Goal: Task Accomplishment & Management: Manage account settings

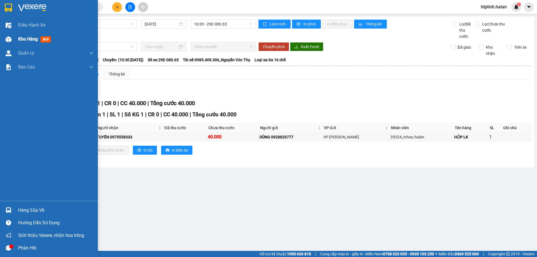
click at [2, 45] on div "Kho hàng mới" at bounding box center [49, 39] width 98 height 14
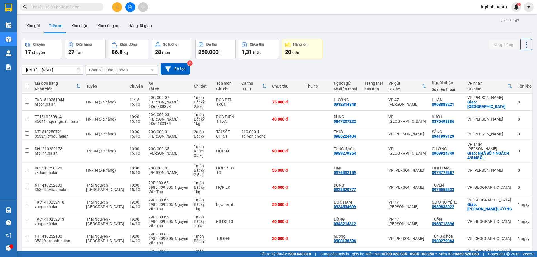
click at [77, 14] on div "Kết quả tìm kiếm ( 0 ) Bộ lọc No Data htplinh.halan 6" at bounding box center [268, 7] width 537 height 14
click at [76, 23] on button "Kho nhận" at bounding box center [80, 25] width 26 height 13
type input "[DATE] – [DATE]"
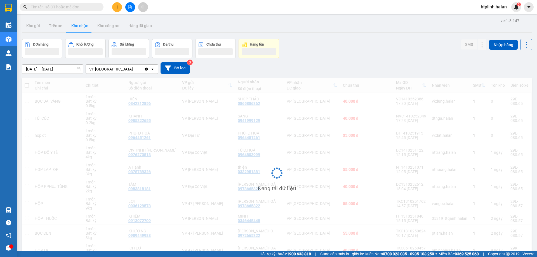
scroll to position [31, 0]
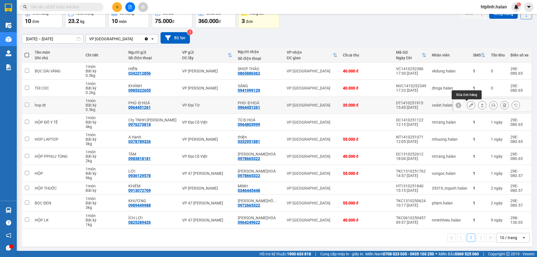
click at [469, 106] on icon at bounding box center [471, 105] width 4 height 4
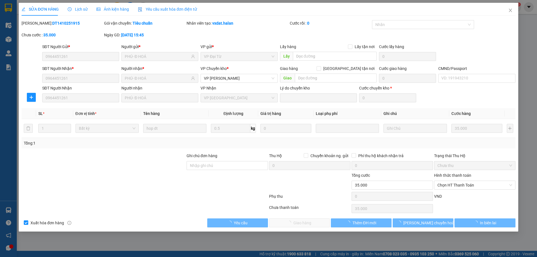
type input "0964451261"
type input "PHÚ- Đ HOÁ"
type input "0964451261"
type input "PHÚ- Đ HOÁ"
type input "0"
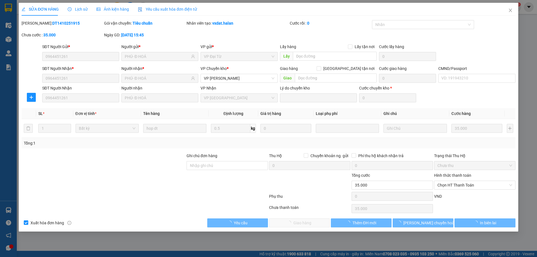
type input "35.000"
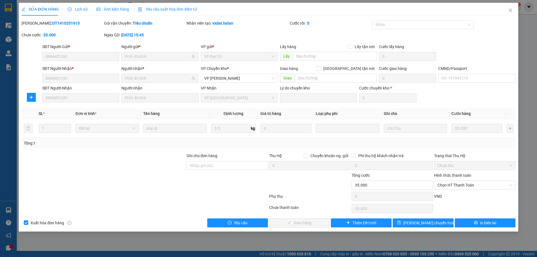
click at [78, 10] on span "Lịch sử" at bounding box center [78, 9] width 20 height 4
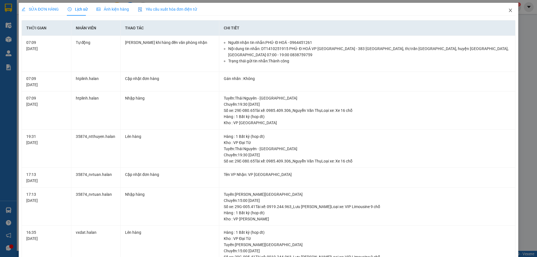
click at [503, 12] on span "Close" at bounding box center [511, 11] width 16 height 16
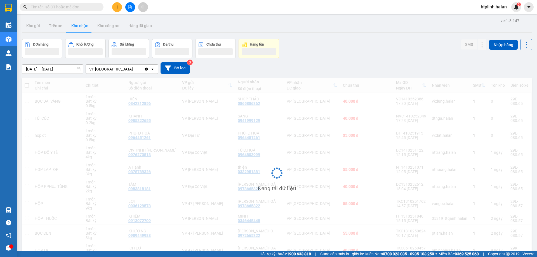
scroll to position [31, 0]
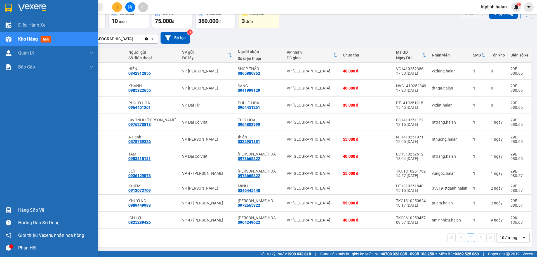
drag, startPoint x: 8, startPoint y: 211, endPoint x: 12, endPoint y: 211, distance: 3.7
click at [9, 211] on img at bounding box center [9, 210] width 6 height 6
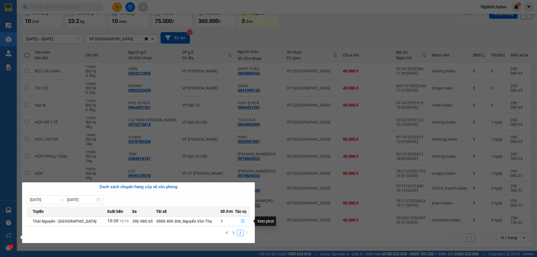
click at [241, 223] on icon "file-done" at bounding box center [242, 221] width 3 height 4
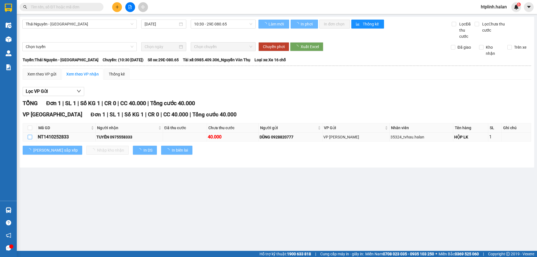
drag, startPoint x: 30, startPoint y: 134, endPoint x: 32, endPoint y: 137, distance: 4.1
click at [30, 133] on td at bounding box center [30, 137] width 14 height 9
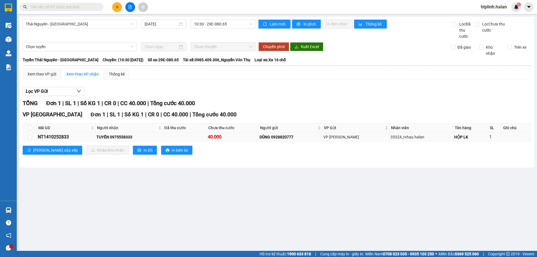
click at [35, 138] on td at bounding box center [30, 137] width 14 height 9
click at [30, 137] on input "checkbox" at bounding box center [30, 137] width 4 height 4
checkbox input "true"
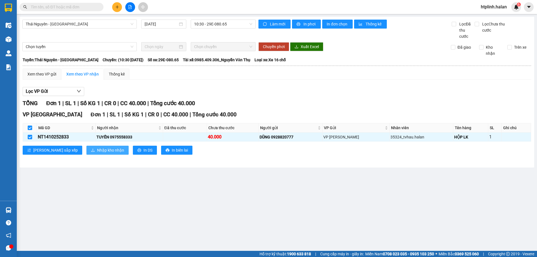
click at [97, 152] on span "Nhập kho nhận" at bounding box center [110, 150] width 27 height 6
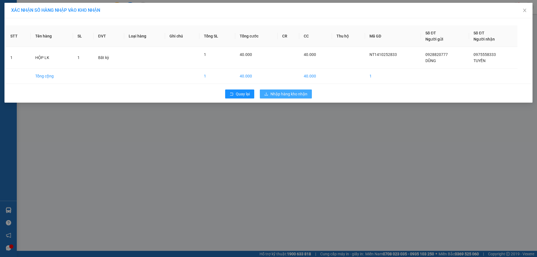
click at [283, 90] on button "Nhập hàng kho nhận" at bounding box center [286, 94] width 52 height 9
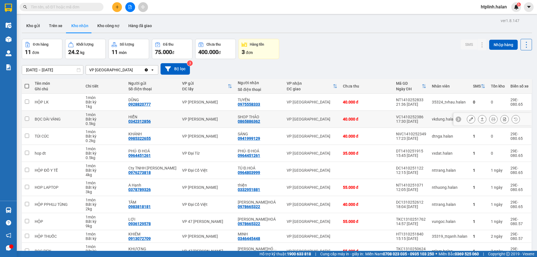
scroll to position [32, 0]
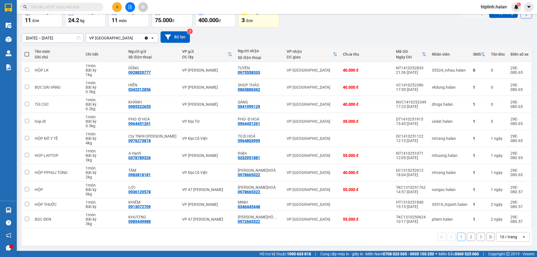
click at [467, 236] on button "2" at bounding box center [471, 237] width 8 height 8
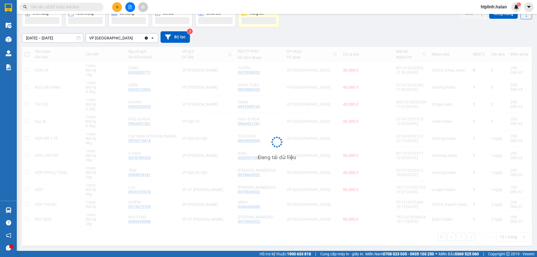
scroll to position [26, 0]
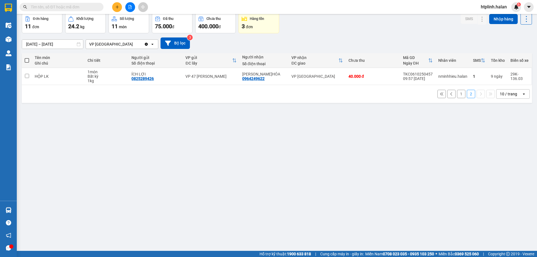
click at [467, 96] on button "2" at bounding box center [471, 94] width 8 height 8
click at [467, 92] on button "2" at bounding box center [471, 94] width 8 height 8
click at [460, 91] on button "1" at bounding box center [461, 94] width 8 height 8
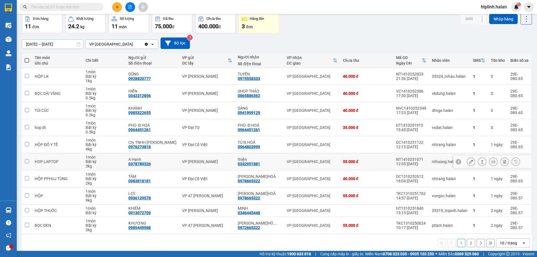
scroll to position [32, 0]
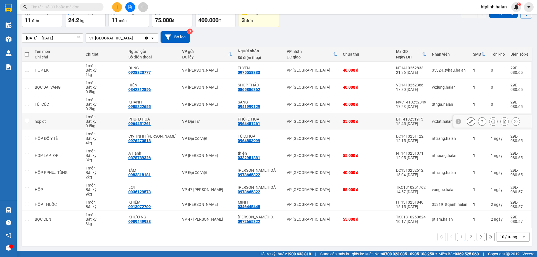
click at [481, 120] on button at bounding box center [482, 122] width 8 height 10
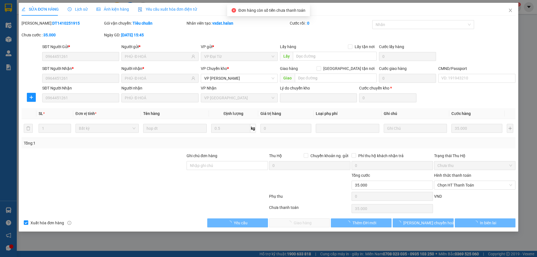
type input "0964451261"
type input "PHÚ- Đ HOÁ"
type input "0964451261"
type input "PHÚ- Đ HOÁ"
type input "0"
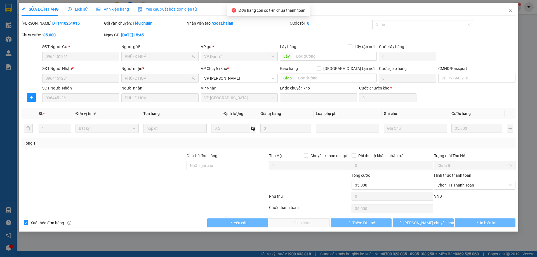
type input "35.000"
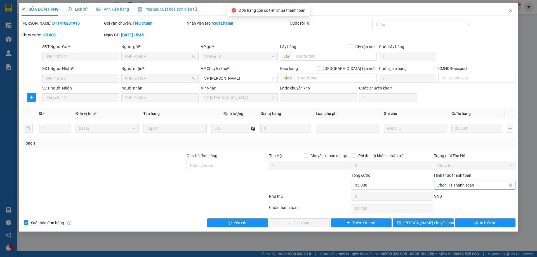
click at [455, 188] on span "Chọn HT Thanh Toán" at bounding box center [475, 185] width 75 height 8
drag, startPoint x: 452, startPoint y: 195, endPoint x: 441, endPoint y: 198, distance: 11.4
click at [451, 195] on div "Tại văn phòng" at bounding box center [475, 196] width 75 height 6
type input "0"
click at [280, 218] on button "Giao hàng" at bounding box center [299, 222] width 61 height 9
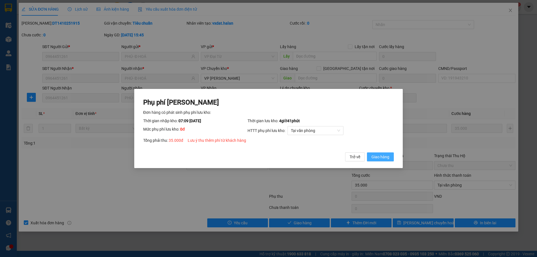
click at [379, 154] on span "Giao hàng" at bounding box center [381, 157] width 18 height 6
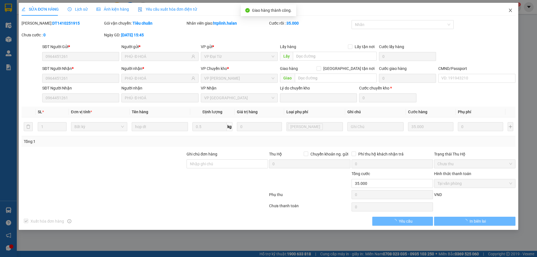
click at [508, 11] on icon "close" at bounding box center [510, 10] width 4 height 4
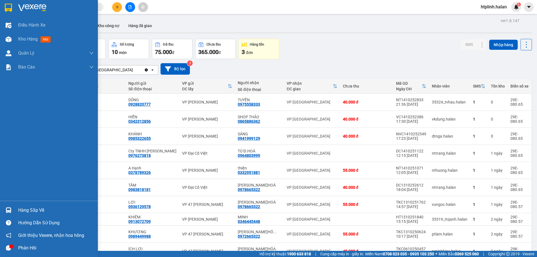
drag, startPoint x: 11, startPoint y: 211, endPoint x: 14, endPoint y: 212, distance: 2.9
click at [12, 211] on div at bounding box center [9, 210] width 10 height 10
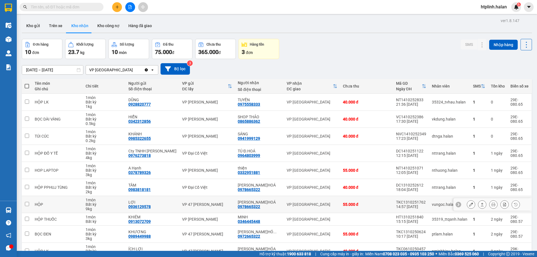
click at [390, 210] on section "Kết quả tìm kiếm ( 0 ) Bộ lọc No Data htplinh.halan 6 Điều hành xe Kho hàng mới…" at bounding box center [268, 128] width 537 height 257
drag, startPoint x: 34, startPoint y: 28, endPoint x: 38, endPoint y: 30, distance: 4.5
click at [34, 28] on button "Kho gửi" at bounding box center [33, 25] width 23 height 13
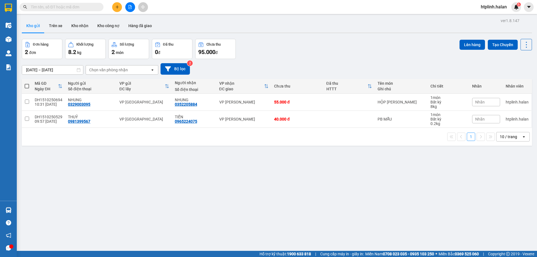
scroll to position [26, 0]
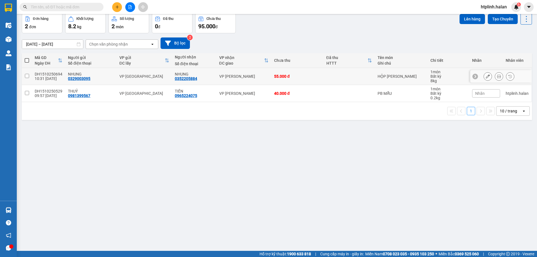
click at [158, 70] on td "VP [GEOGRAPHIC_DATA]" at bounding box center [144, 76] width 55 height 17
checkbox input "true"
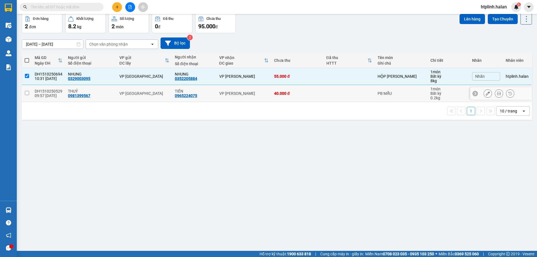
click at [138, 90] on td "VP [GEOGRAPHIC_DATA]" at bounding box center [144, 93] width 55 height 17
checkbox input "true"
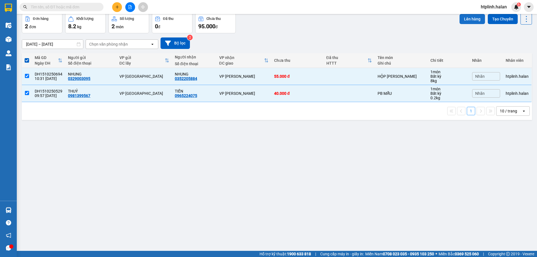
click at [460, 17] on button "Lên hàng" at bounding box center [472, 19] width 25 height 10
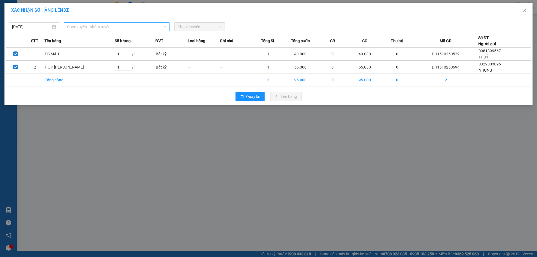
click at [104, 24] on span "Chọn tuyến - nhóm tuyến" at bounding box center [116, 27] width 99 height 8
type input "F"
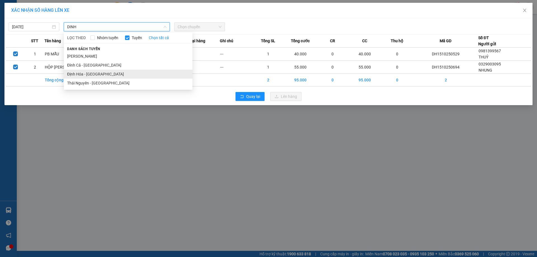
type input "DINH"
click at [75, 76] on li "Định Hóa - [GEOGRAPHIC_DATA]" at bounding box center [128, 74] width 129 height 9
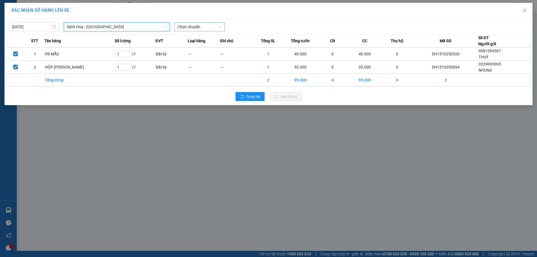
click at [219, 26] on span "Chọn chuyến" at bounding box center [200, 27] width 44 height 8
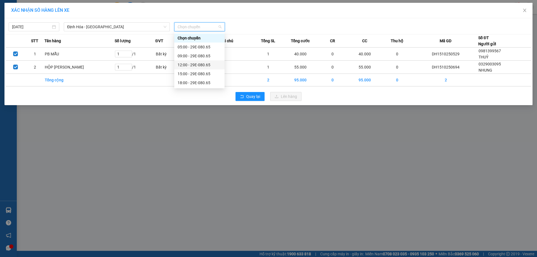
click at [199, 66] on div "12:00 - 29E-080.65" at bounding box center [200, 65] width 44 height 6
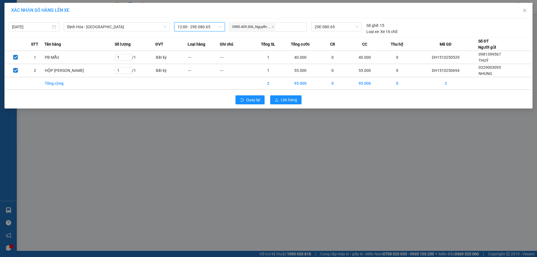
click at [312, 104] on div "Quay lại Lên hàng" at bounding box center [268, 100] width 525 height 15
click at [302, 104] on div "Quay lại Lên hàng" at bounding box center [268, 100] width 525 height 15
click at [299, 103] on button "Lên hàng" at bounding box center [285, 99] width 31 height 9
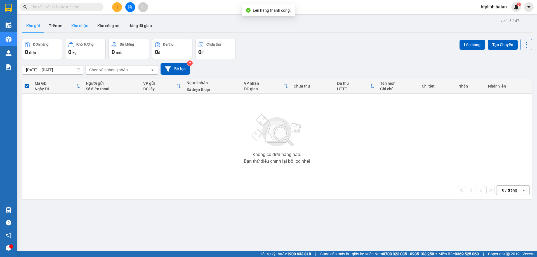
click at [80, 23] on button "Kho nhận" at bounding box center [80, 25] width 26 height 13
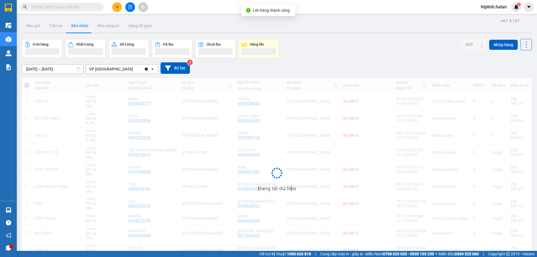
scroll to position [31, 0]
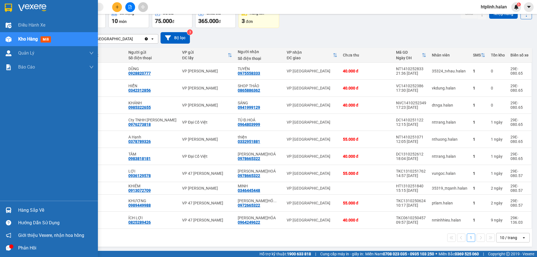
click at [19, 206] on div "Hàng sắp về" at bounding box center [56, 210] width 76 height 8
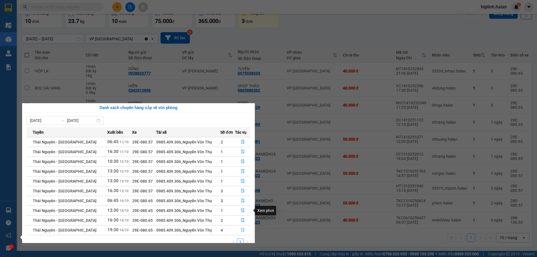
scroll to position [9, 0]
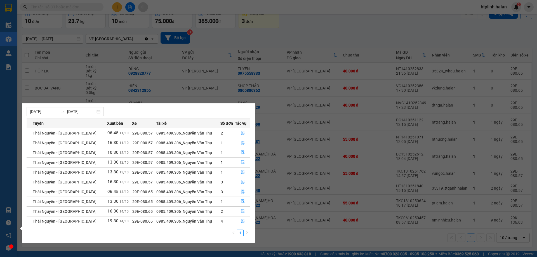
click at [273, 155] on section "Kết quả tìm kiếm ( 0 ) Bộ lọc No Data htplinh.halan 6 Điều hành xe Kho hàng mới…" at bounding box center [268, 128] width 537 height 257
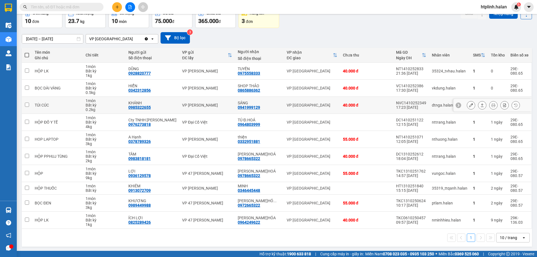
scroll to position [0, 0]
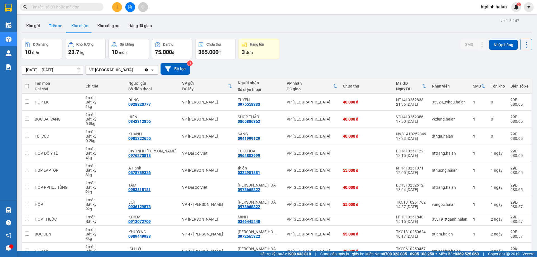
click at [61, 22] on button "Trên xe" at bounding box center [55, 25] width 22 height 13
type input "[DATE] – [DATE]"
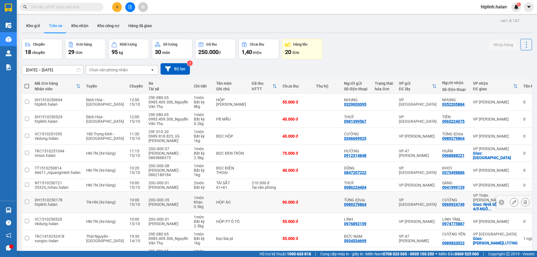
scroll to position [36, 0]
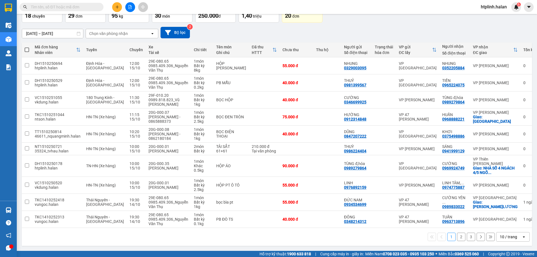
click at [457, 237] on button "2" at bounding box center [461, 237] width 8 height 8
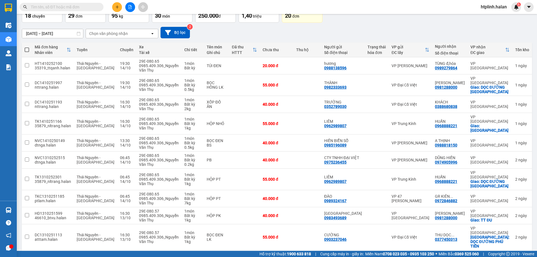
click at [472, 255] on div "1 2 3 10 / trang open" at bounding box center [277, 260] width 506 height 10
click at [468, 255] on button "3" at bounding box center [471, 259] width 8 height 8
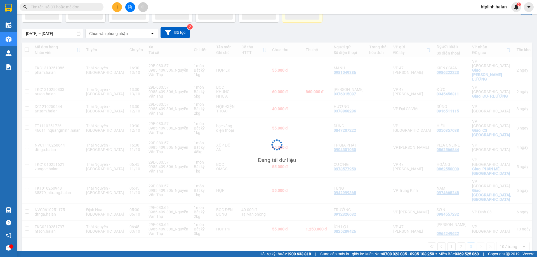
scroll to position [26, 0]
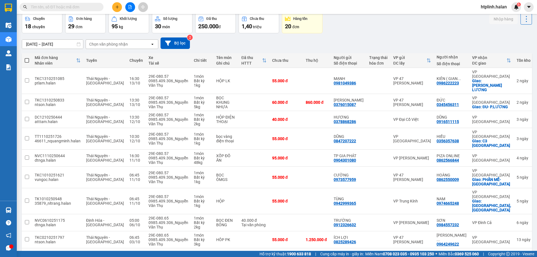
click at [457, 253] on button "2" at bounding box center [461, 257] width 8 height 8
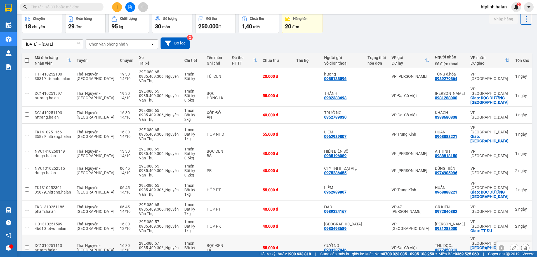
scroll to position [36, 0]
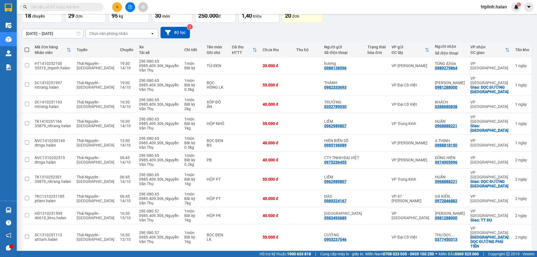
click at [447, 255] on button "1" at bounding box center [451, 259] width 8 height 8
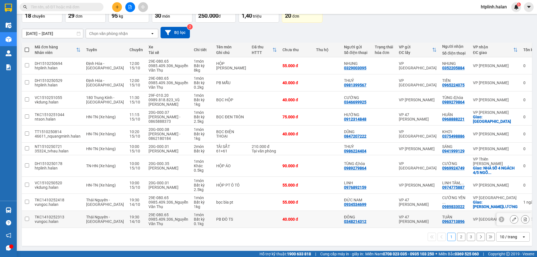
scroll to position [0, 0]
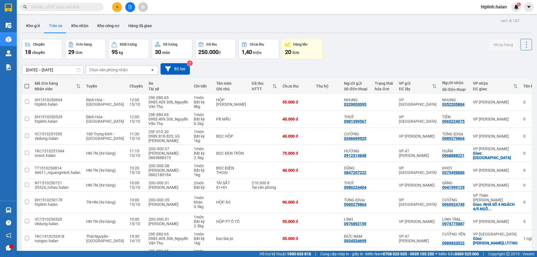
click at [437, 67] on div "[DATE] – [DATE] Press the down arrow key to interact with the calendar and sele…" at bounding box center [277, 68] width 510 height 11
